Goal: Find specific page/section: Find specific page/section

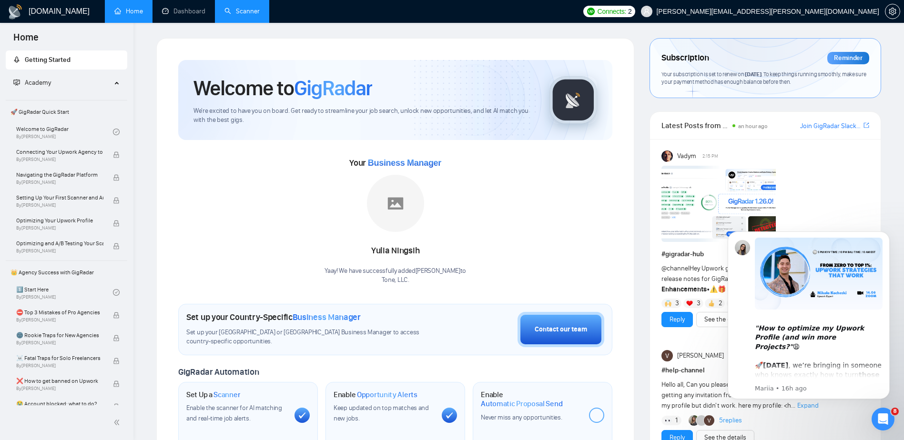
click at [241, 7] on link "Scanner" at bounding box center [242, 11] width 35 height 8
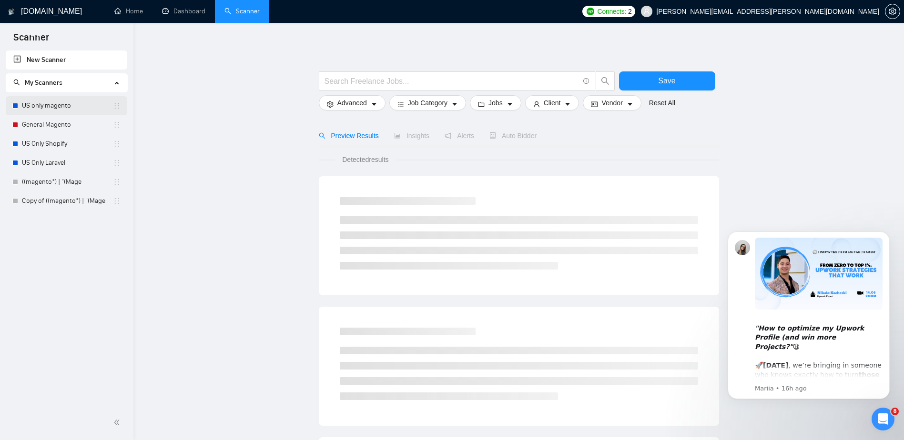
click at [57, 107] on link "US only magento" at bounding box center [67, 105] width 91 height 19
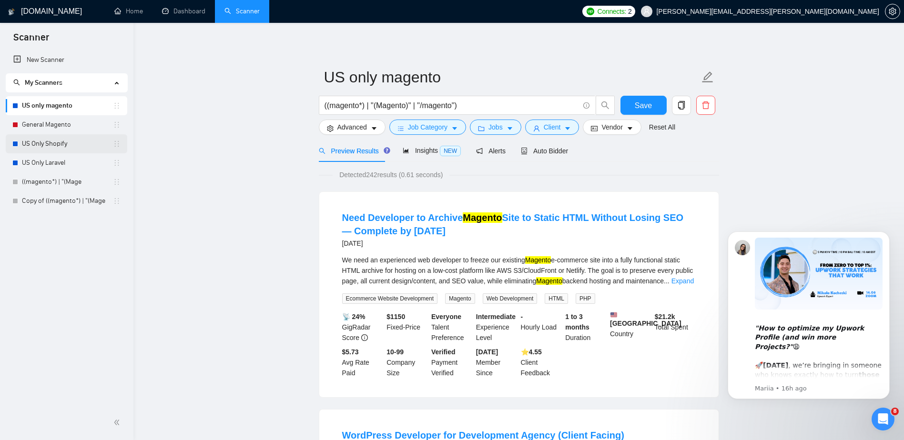
click at [51, 141] on link "US Only Shopify" at bounding box center [67, 143] width 91 height 19
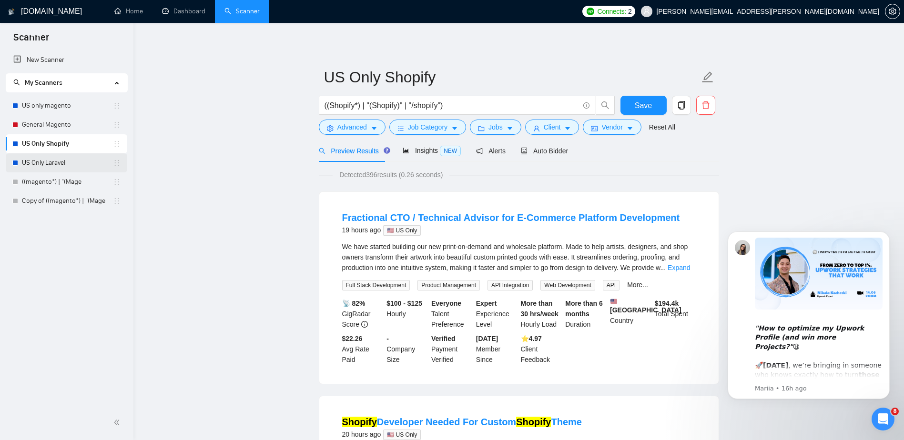
click at [41, 156] on link "US Only Laravel" at bounding box center [67, 162] width 91 height 19
